Goal: Information Seeking & Learning: Find contact information

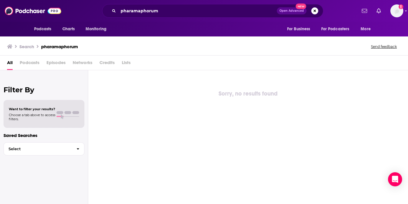
click at [390, 7] on div "Add a profile image" at bounding box center [382, 10] width 44 height 13
click at [393, 15] on img "Logged in as redsetterpr" at bounding box center [397, 10] width 13 height 13
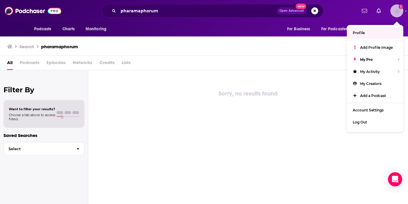
click at [355, 31] on span "Profile" at bounding box center [359, 33] width 12 height 4
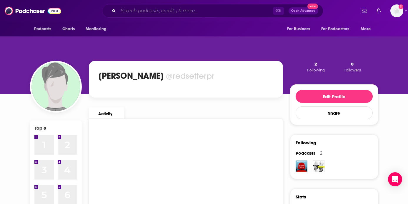
click at [240, 9] on input "Search podcasts, credits, & more..." at bounding box center [195, 10] width 155 height 9
click at [46, 32] on span "Podcasts" at bounding box center [42, 29] width 17 height 8
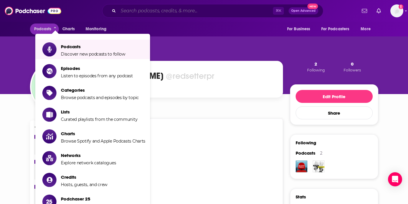
click at [132, 14] on input "Search podcasts, credits, & more..." at bounding box center [195, 10] width 155 height 9
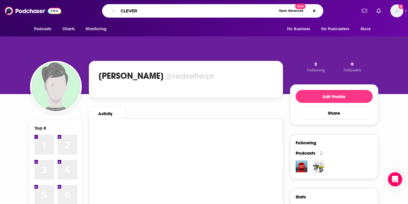
type input "CLEVER"
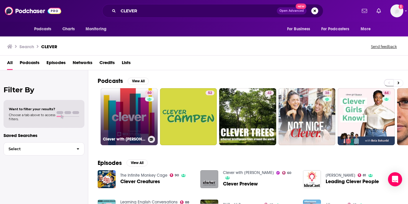
click at [129, 110] on link "60 Clever with [PERSON_NAME]" at bounding box center [129, 116] width 57 height 57
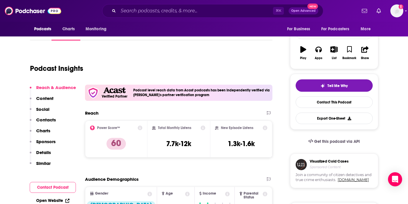
scroll to position [39, 0]
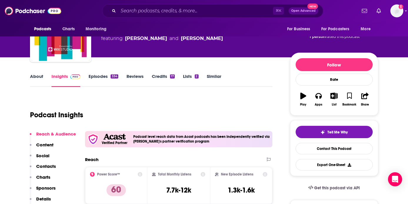
click at [105, 78] on link "Episodes 334" at bounding box center [103, 81] width 29 height 14
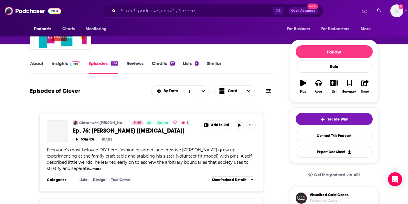
scroll to position [52, 0]
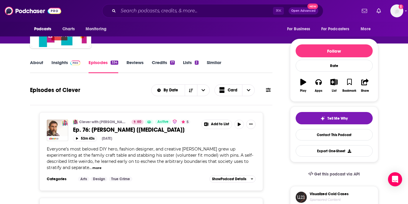
click at [58, 65] on link "Insights" at bounding box center [66, 67] width 29 height 14
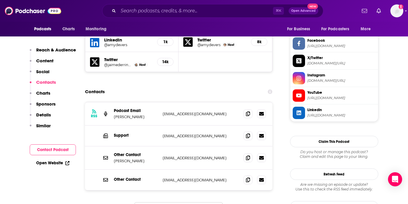
scroll to position [603, 0]
click at [248, 111] on icon at bounding box center [248, 113] width 4 height 5
click at [245, 109] on span at bounding box center [248, 113] width 9 height 9
